Goal: Task Accomplishment & Management: Manage account settings

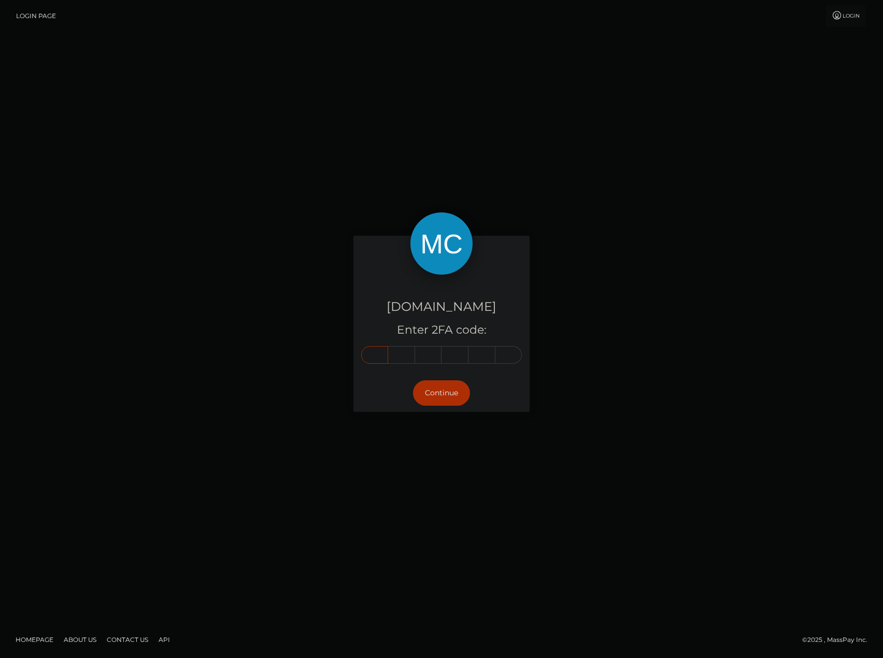
click at [371, 361] on input "text" at bounding box center [374, 355] width 27 height 18
type input "6"
type input "7"
type input "3"
type input "5"
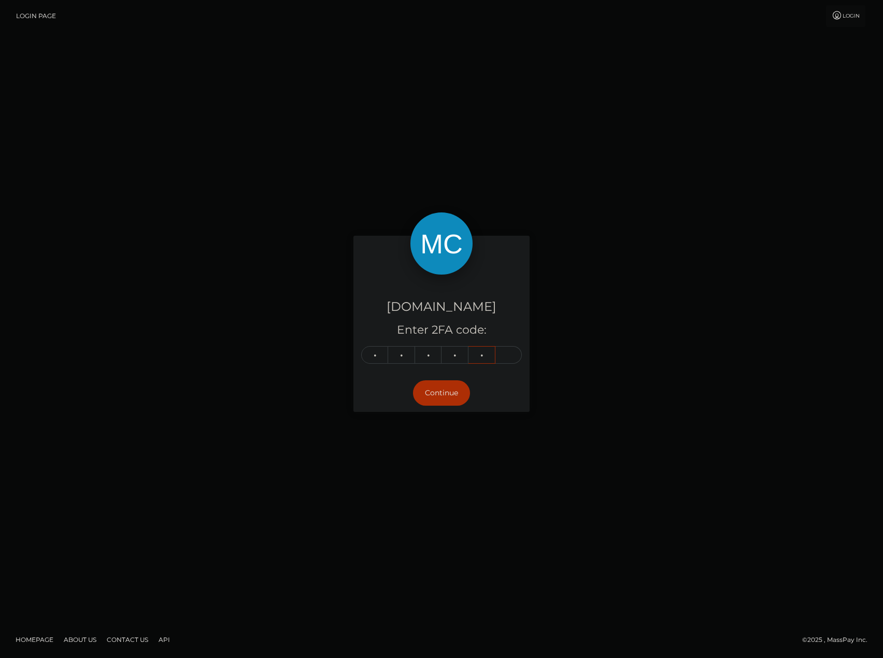
type input "6"
type input "5"
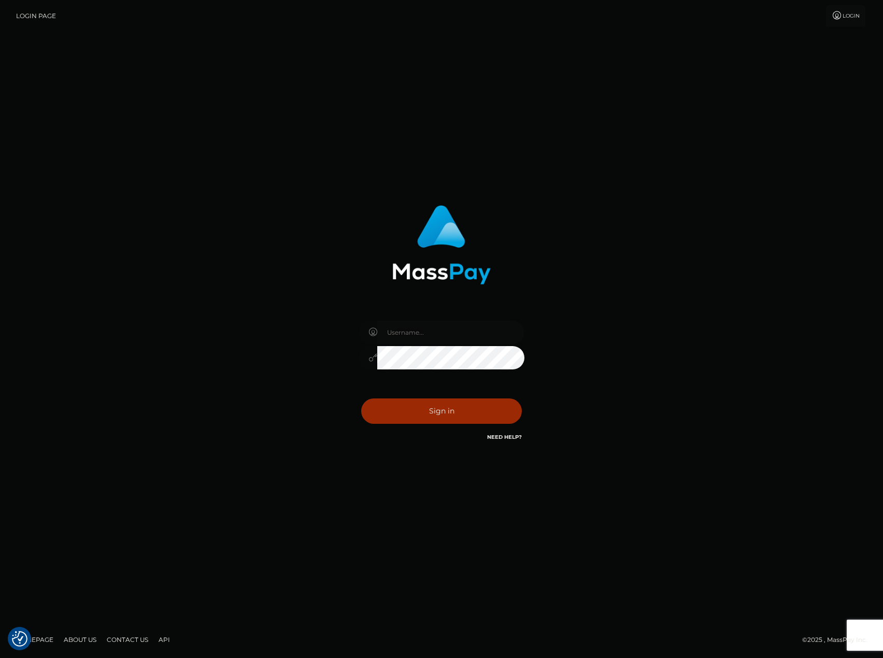
type input "carlos.VIP"
click at [442, 419] on button "Sign in" at bounding box center [441, 411] width 161 height 25
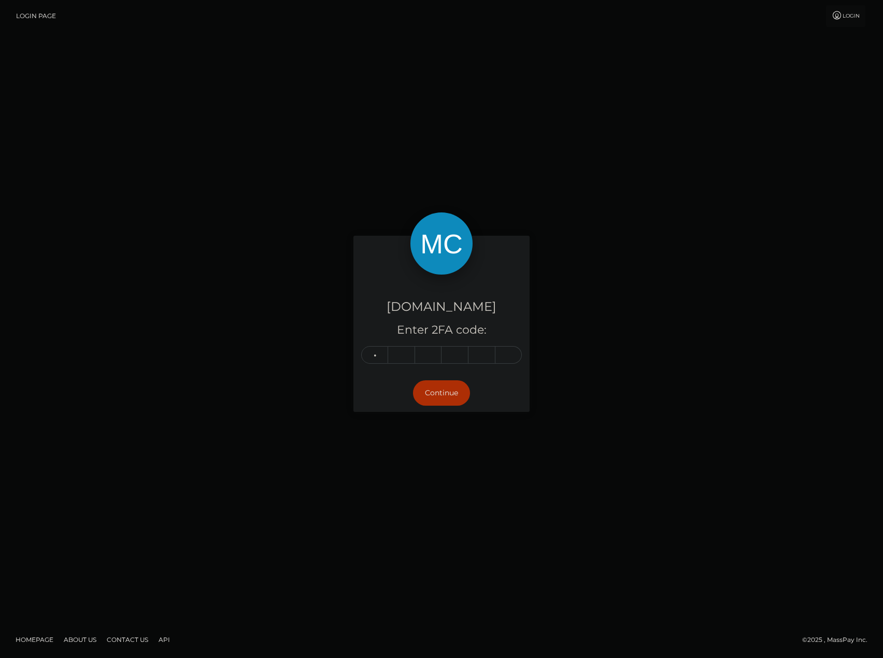
type input "5"
type input "4"
type input "6"
type input "5"
type input "2"
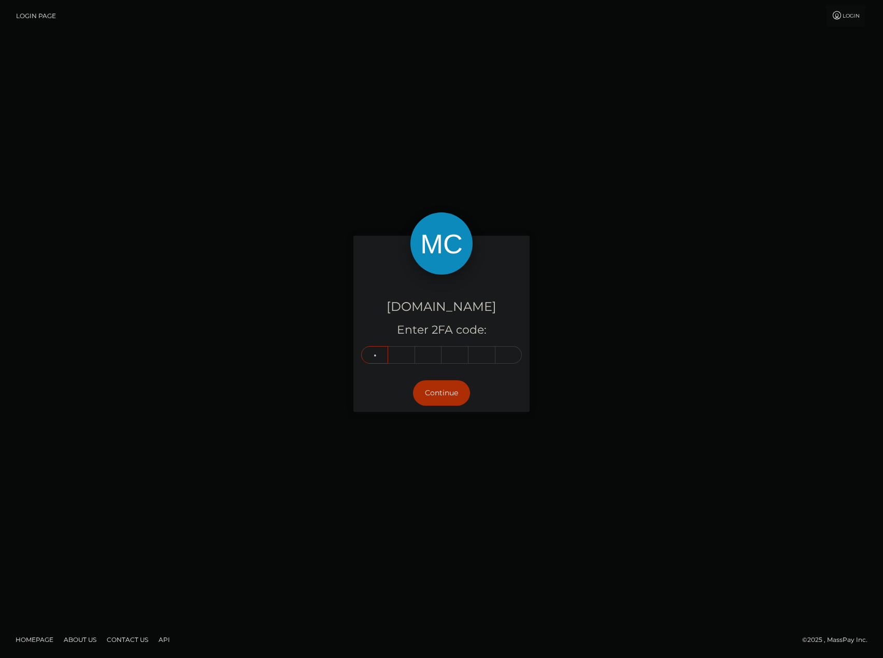
type input "8"
type input "9"
type input "6"
type input "4"
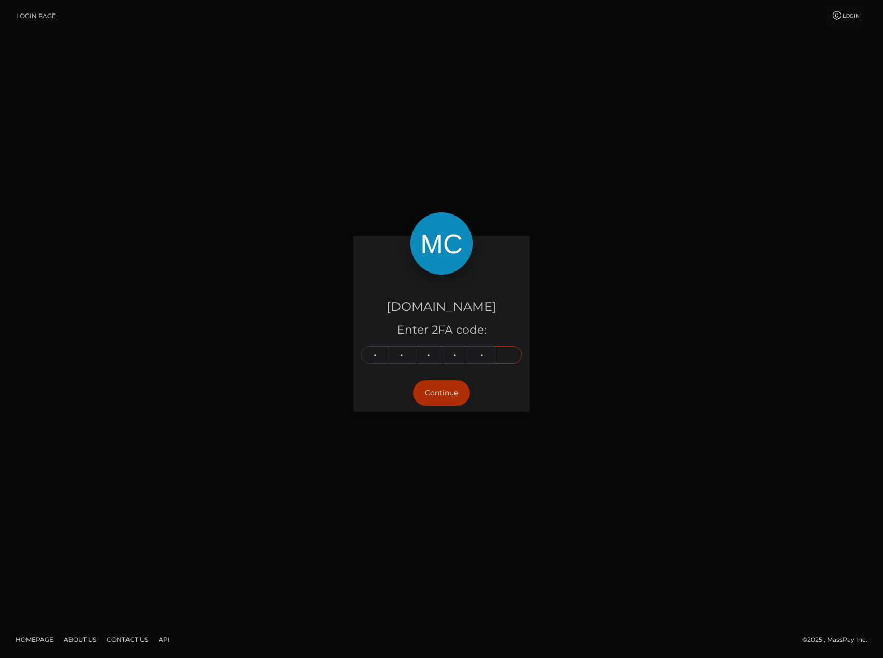
type input "8"
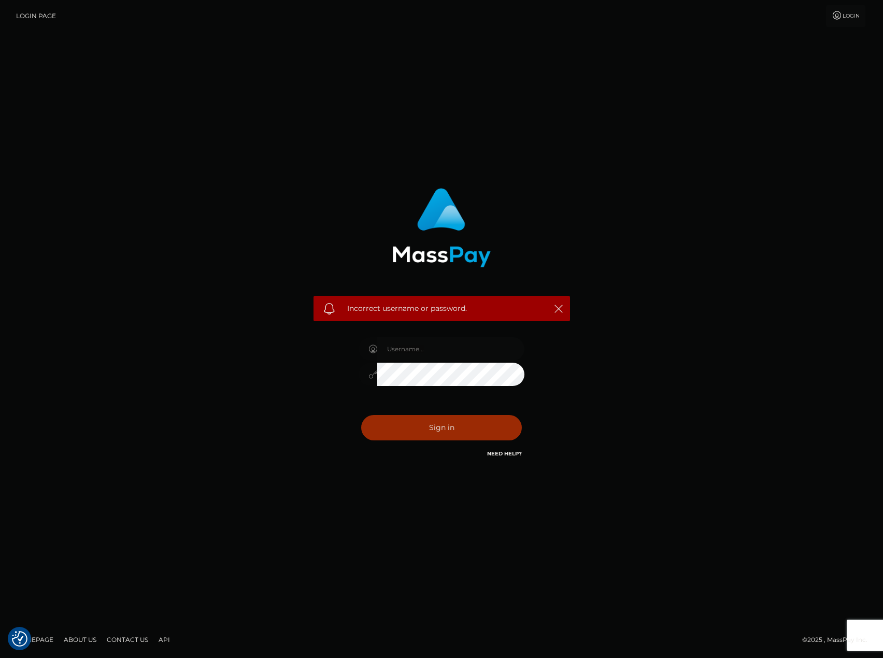
type input "carlos.VIP"
click at [483, 429] on button "Sign in" at bounding box center [441, 427] width 161 height 25
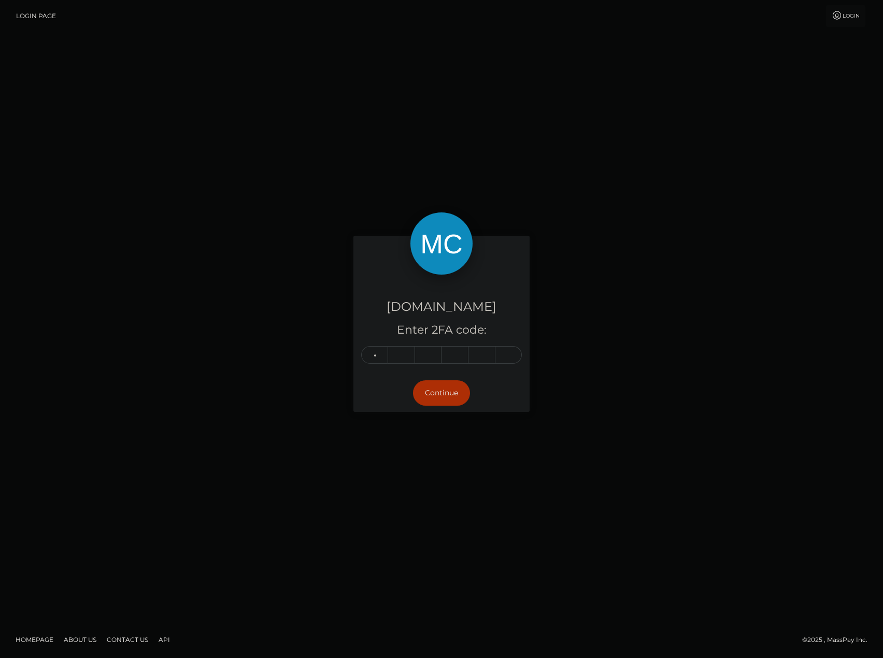
type input "3"
type input "9"
type input "3"
type input "4"
type input "7"
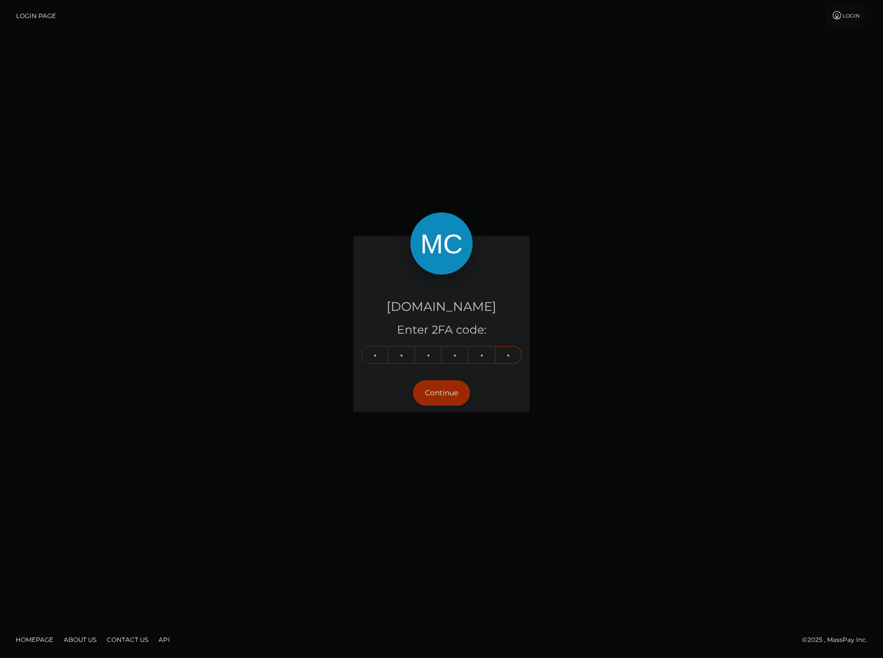
type input "7"
click at [447, 392] on button "Continue" at bounding box center [441, 392] width 57 height 25
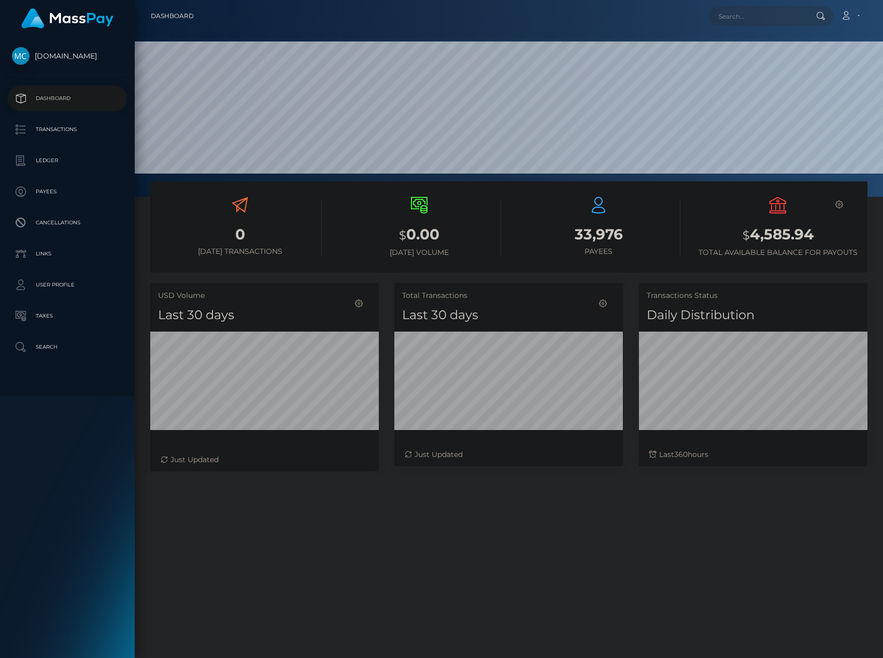
scroll to position [184, 229]
click at [769, 238] on h3 "$ 4,585.94" at bounding box center [778, 234] width 164 height 21
copy div "$ 4,585.94"
